Goal: Task Accomplishment & Management: Use online tool/utility

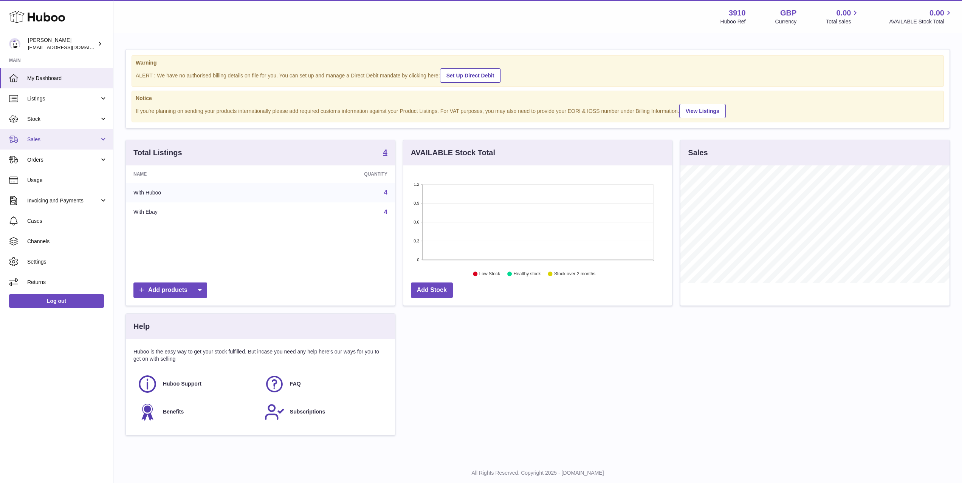
scroll to position [118, 269]
click at [83, 96] on span "Listings" at bounding box center [63, 98] width 72 height 7
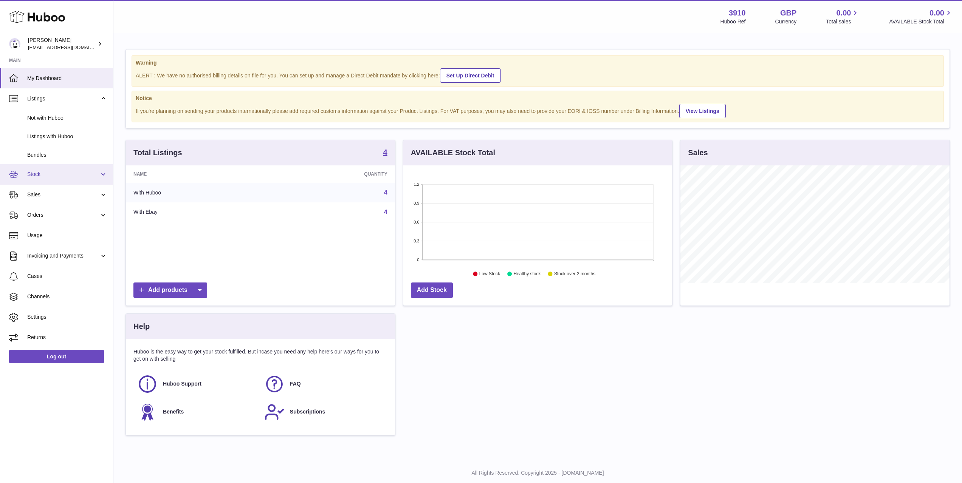
click at [77, 164] on link "Stock" at bounding box center [56, 174] width 113 height 20
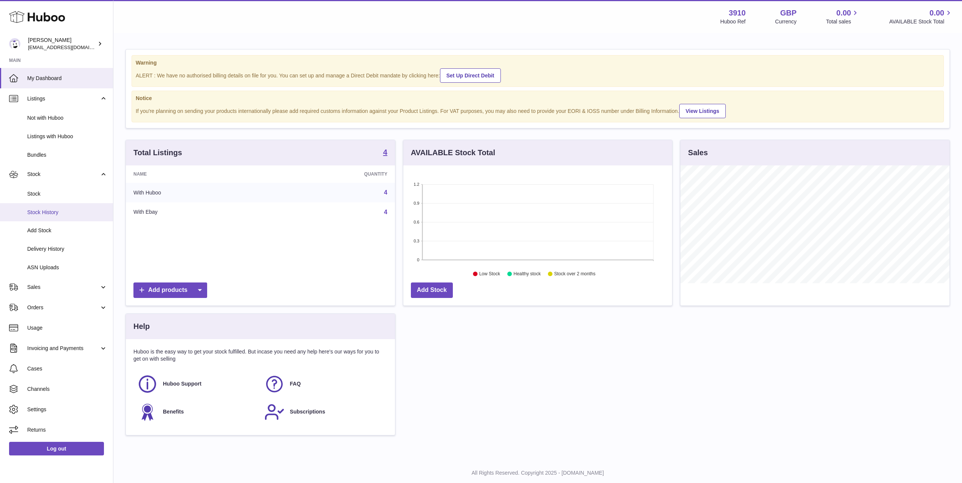
click at [60, 218] on link "Stock History" at bounding box center [56, 212] width 113 height 19
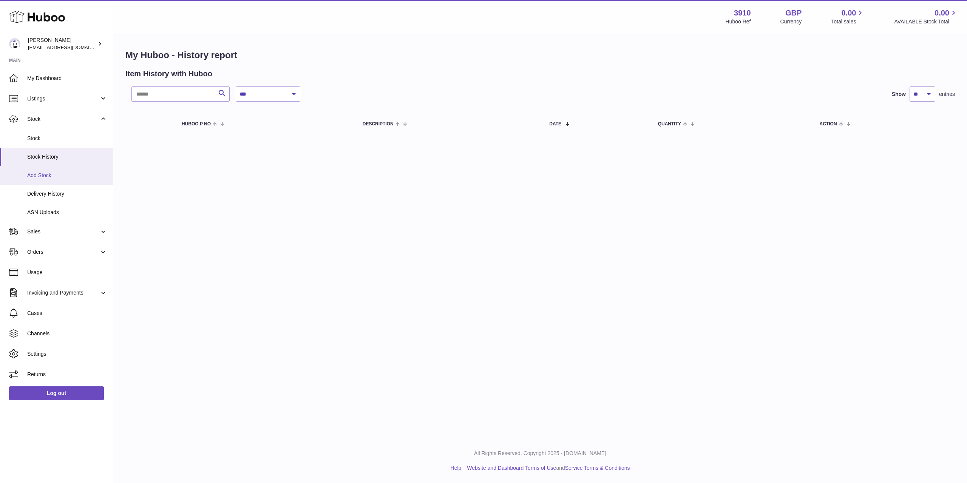
click at [53, 177] on span "Add Stock" at bounding box center [67, 175] width 80 height 7
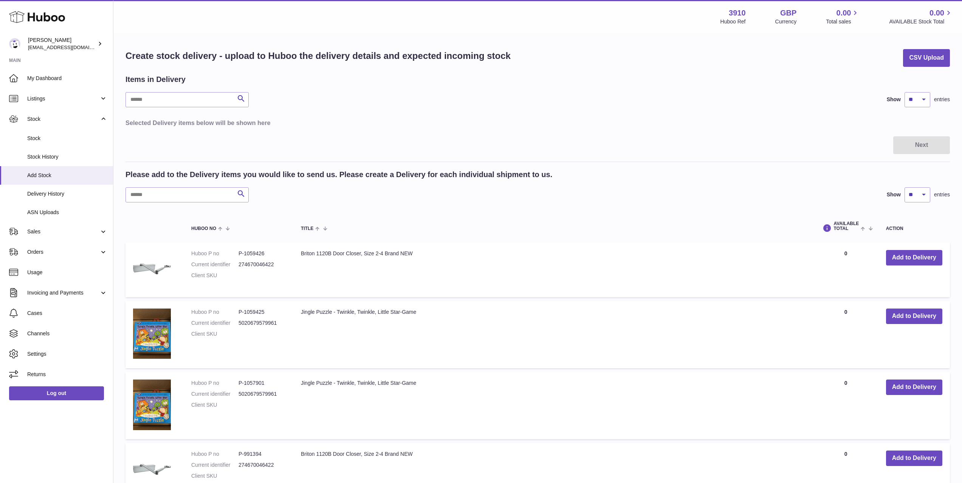
click at [952, 60] on div "Create stock delivery - upload to Huboo the delivery details and expected incom…" at bounding box center [537, 284] width 848 height 501
click at [927, 59] on button "CSV Upload" at bounding box center [926, 58] width 47 height 18
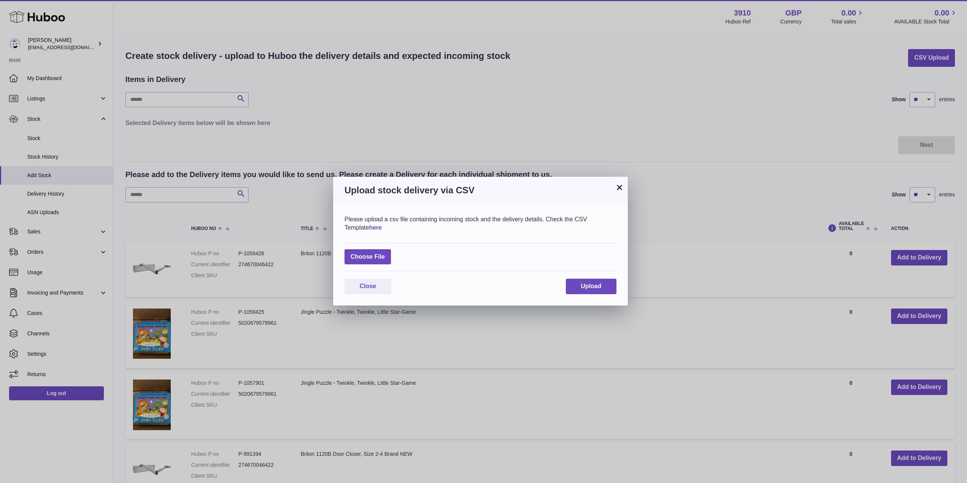
click at [369, 226] on link "here" at bounding box center [375, 227] width 13 height 6
click at [382, 291] on button "Close" at bounding box center [368, 286] width 47 height 15
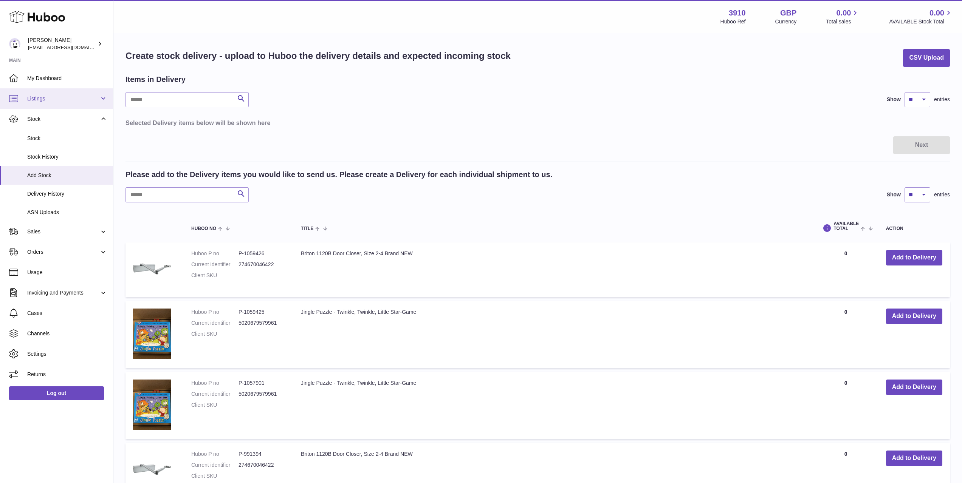
click at [52, 94] on link "Listings" at bounding box center [56, 98] width 113 height 20
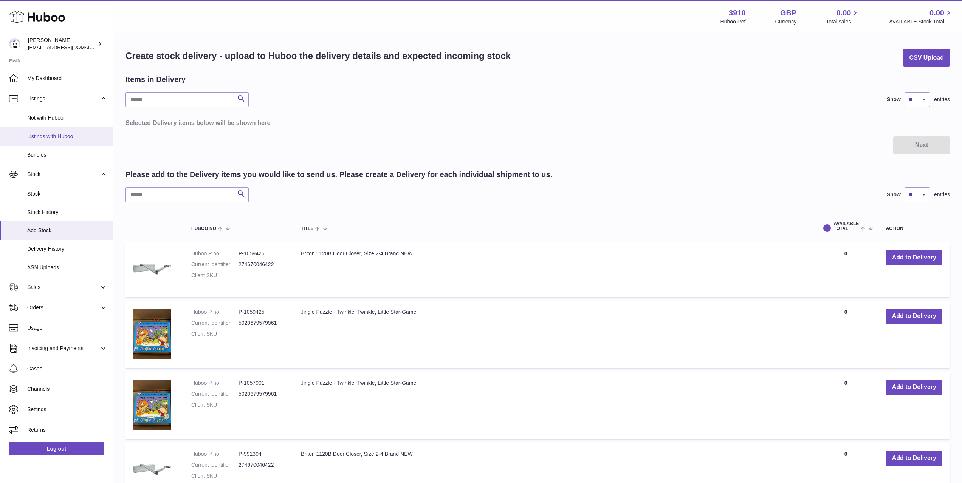
click at [67, 139] on span "Listings with Huboo" at bounding box center [67, 136] width 80 height 7
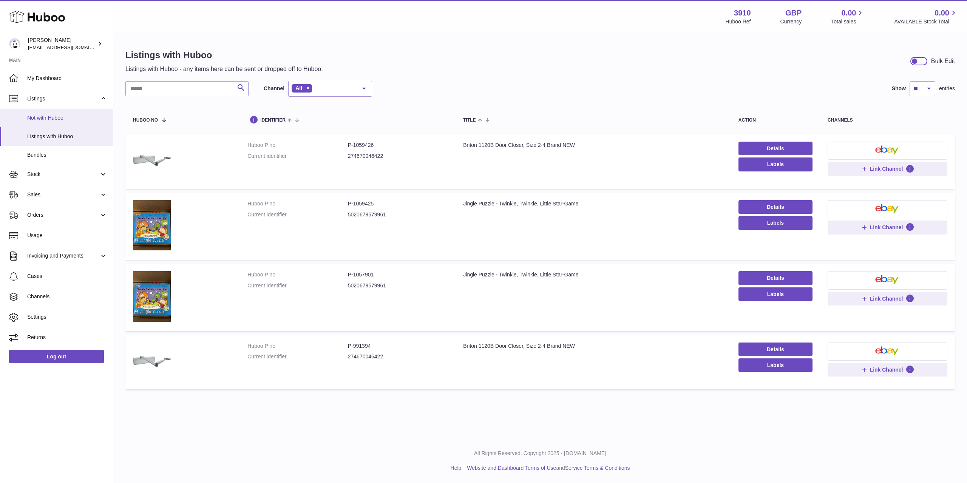
click at [73, 115] on span "Not with Huboo" at bounding box center [67, 117] width 80 height 7
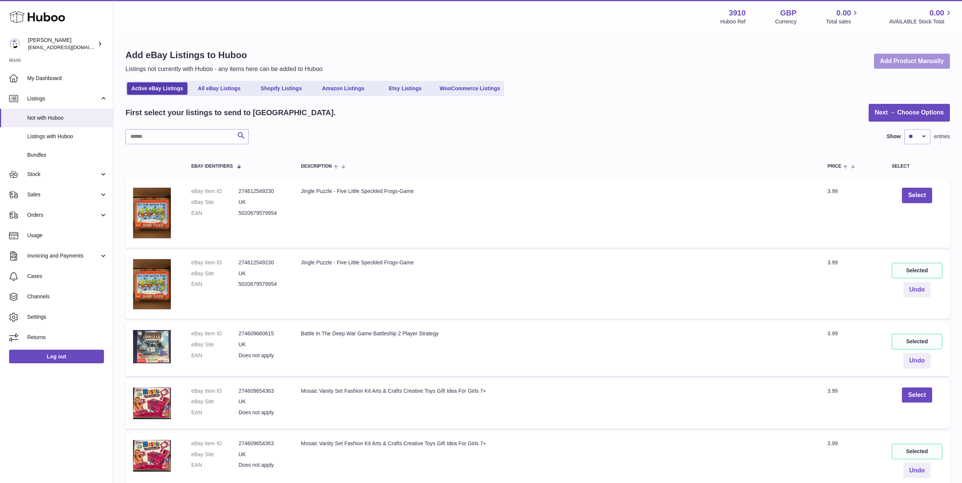
click at [916, 67] on link "Add Product Manually" at bounding box center [912, 61] width 76 height 15
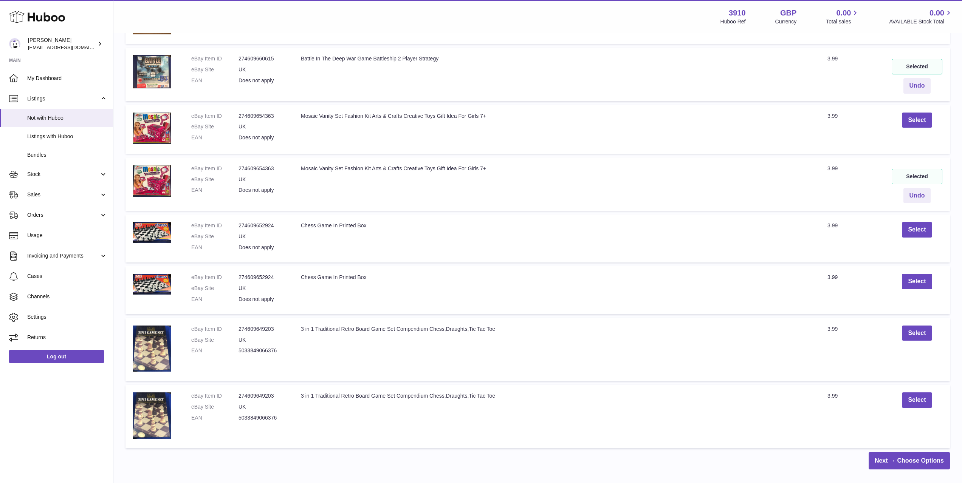
scroll to position [321, 0]
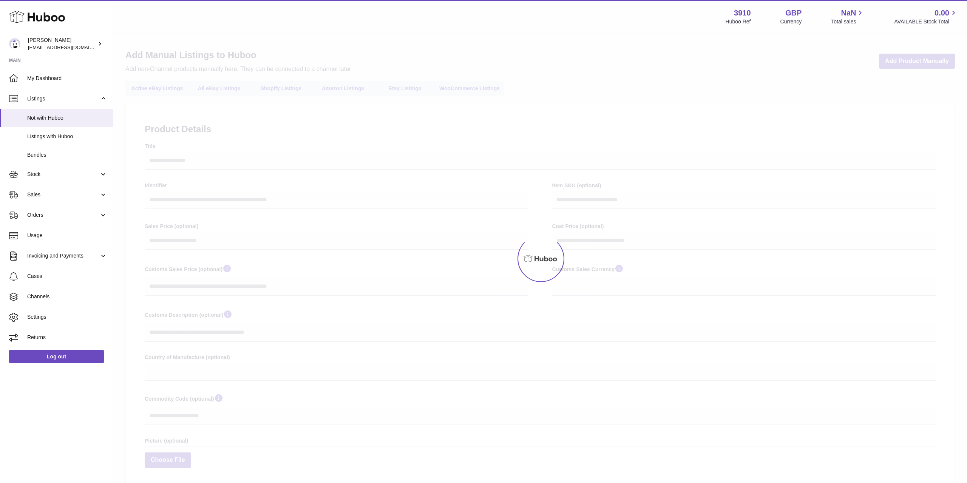
select select
